Goal: Information Seeking & Learning: Learn about a topic

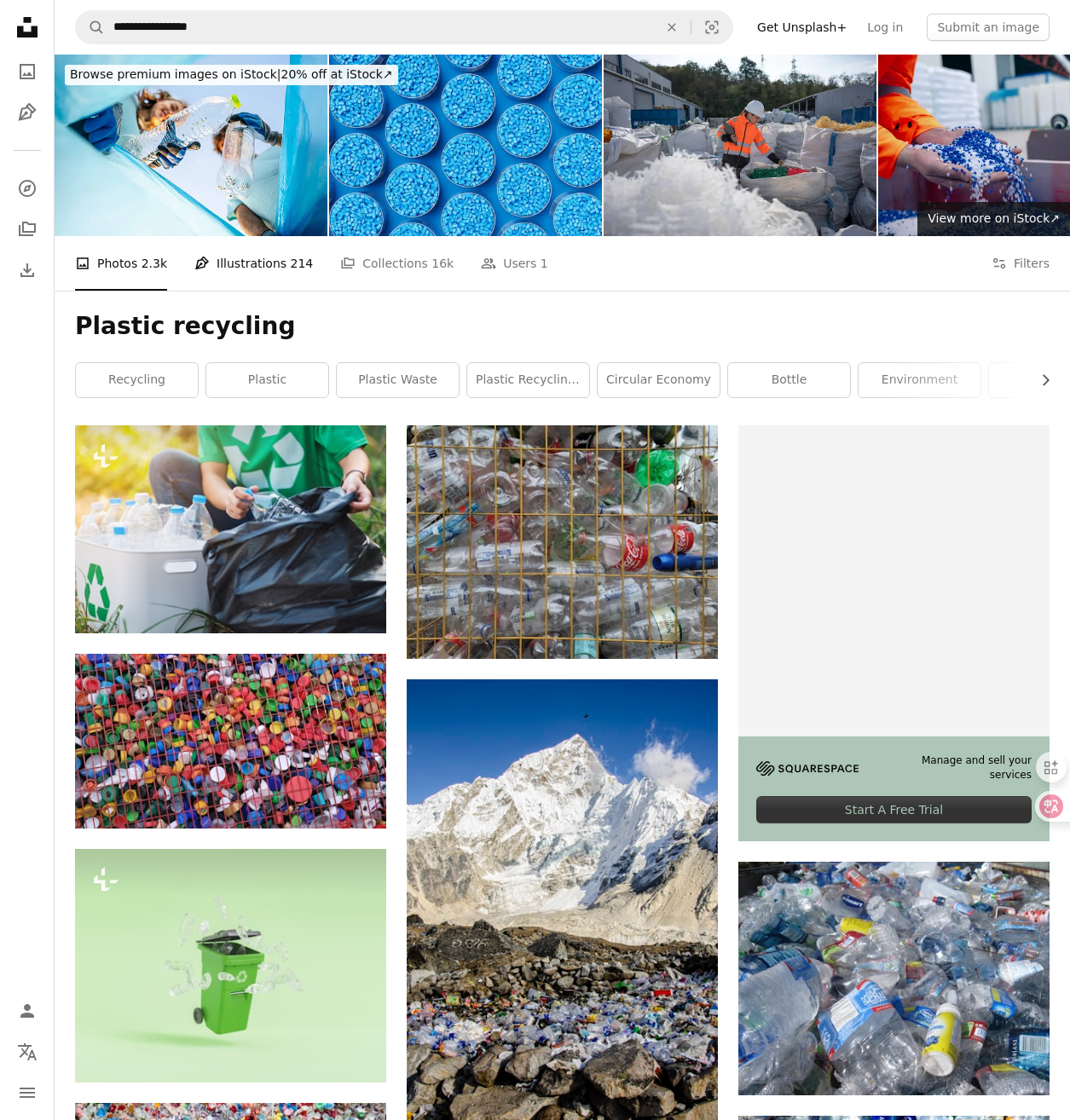
click at [245, 237] on link "Pen Tool Illustrations 214" at bounding box center [254, 263] width 119 height 54
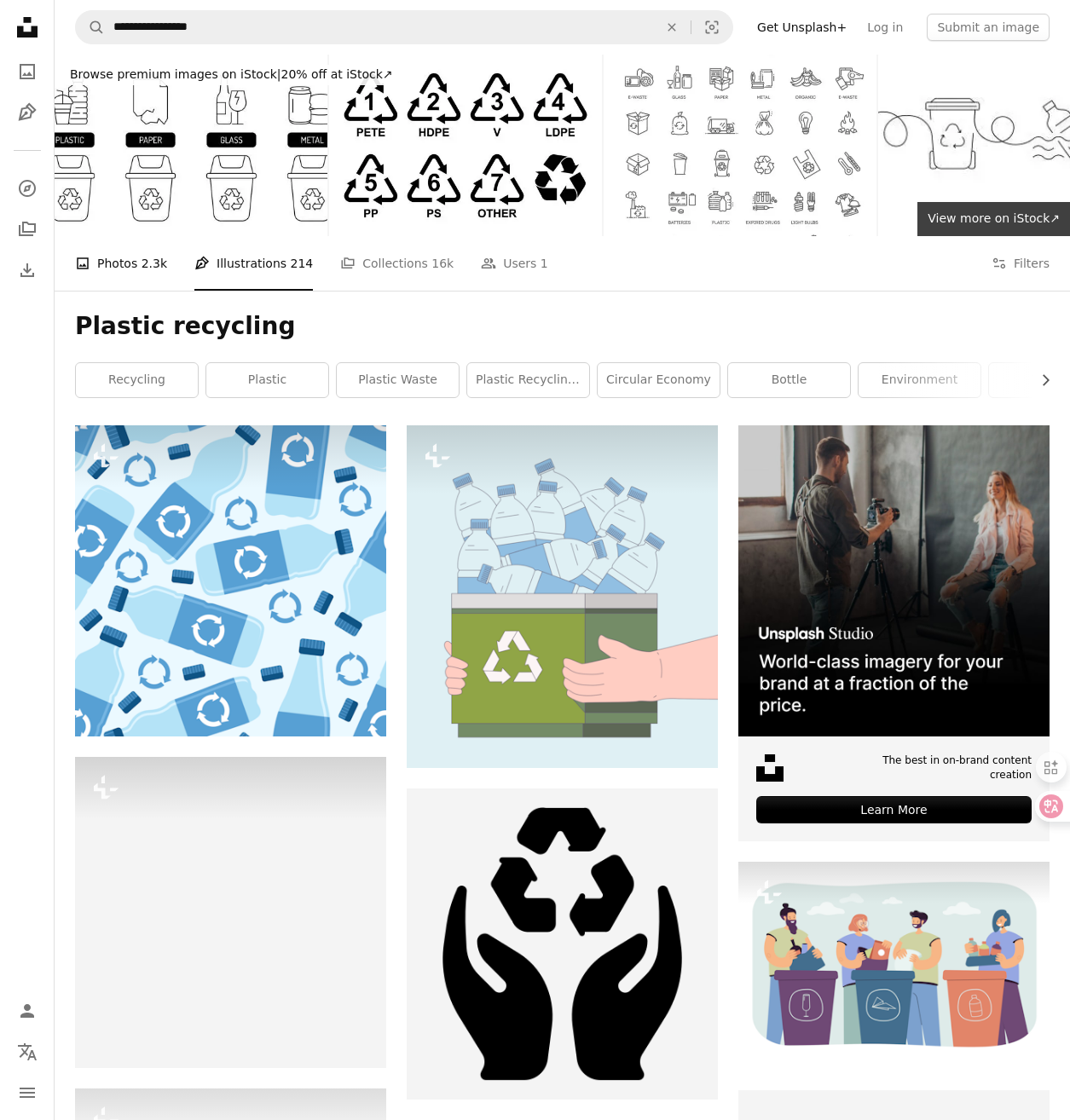
click at [117, 237] on link "A photo Photos 2.3k" at bounding box center [121, 263] width 92 height 54
